Goal: Check status: Check status

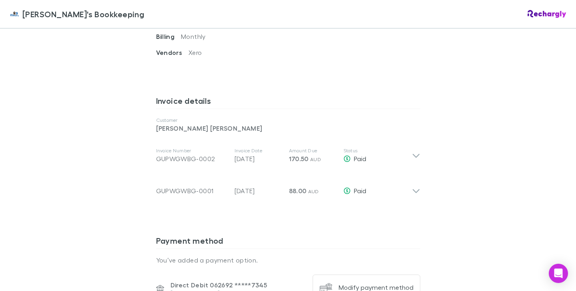
scroll to position [361, 0]
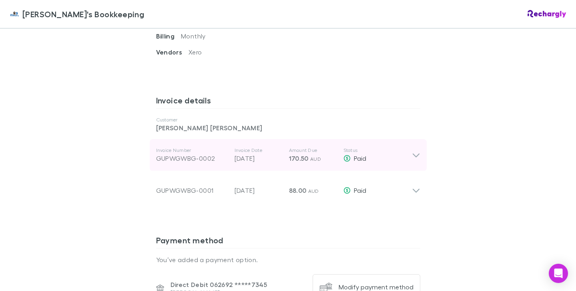
click at [415, 156] on icon at bounding box center [415, 155] width 7 height 4
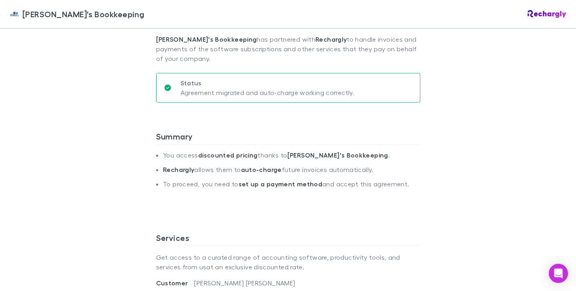
scroll to position [0, 0]
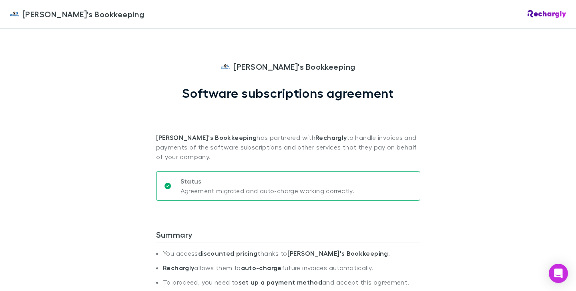
click at [556, 20] on div "[PERSON_NAME]'s Bookkeeping" at bounding box center [288, 14] width 576 height 28
click at [551, 14] on img at bounding box center [546, 14] width 39 height 8
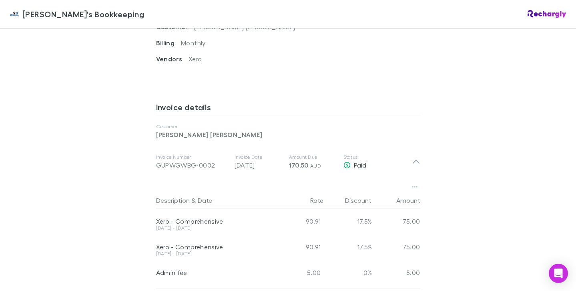
scroll to position [368, 0]
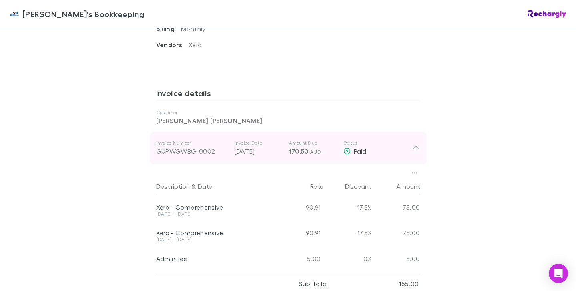
click at [410, 152] on div "Paid" at bounding box center [377, 151] width 68 height 10
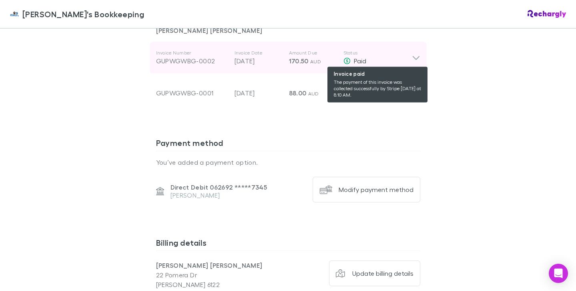
scroll to position [460, 0]
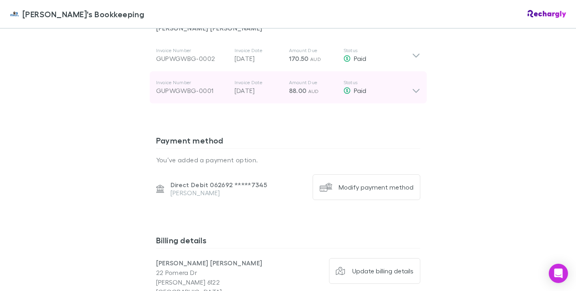
click at [417, 90] on icon at bounding box center [416, 87] width 8 height 16
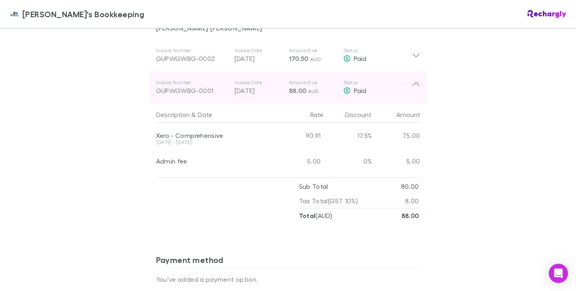
click at [417, 90] on icon at bounding box center [416, 87] width 8 height 16
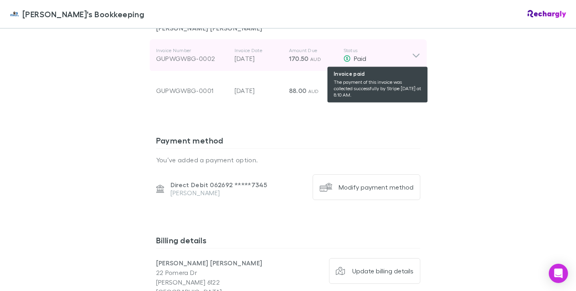
click at [411, 54] on div "Paid" at bounding box center [377, 59] width 68 height 10
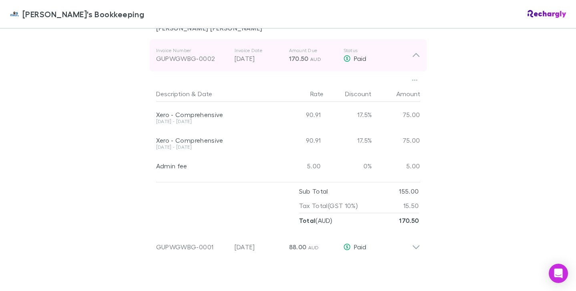
click at [412, 50] on div "Invoice Number GUPWGWBG-0002 Invoice Date [DATE] Amount Due 170.50 AUD Status P…" at bounding box center [288, 55] width 277 height 32
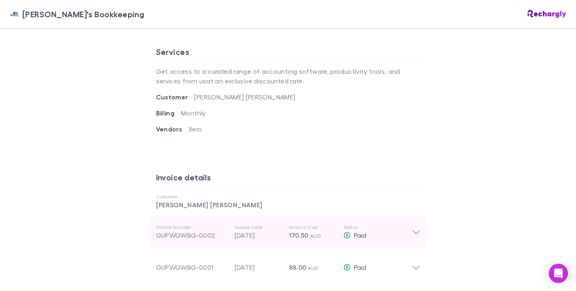
scroll to position [327, 0]
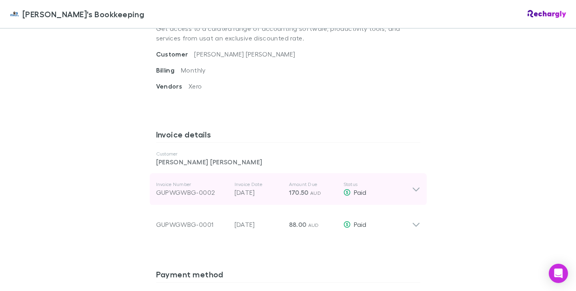
click at [413, 190] on icon at bounding box center [416, 189] width 8 height 10
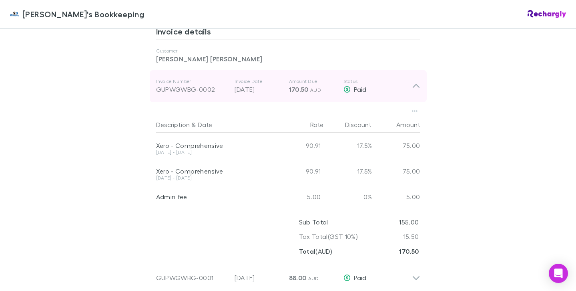
scroll to position [431, 0]
